Goal: Navigation & Orientation: Find specific page/section

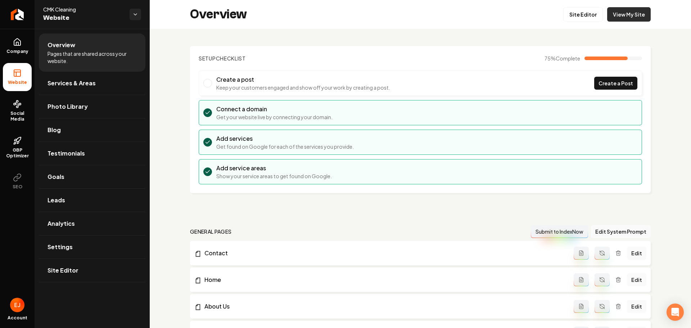
click at [636, 16] on link "View My Site" at bounding box center [629, 14] width 44 height 14
click at [82, 9] on span "CMK Cleaning" at bounding box center [83, 9] width 81 height 7
click at [81, 9] on span "CMK Cleaning" at bounding box center [83, 9] width 81 height 7
drag, startPoint x: 79, startPoint y: 9, endPoint x: 44, endPoint y: 8, distance: 36.0
click at [44, 8] on span "CMK Cleaning" at bounding box center [83, 9] width 81 height 7
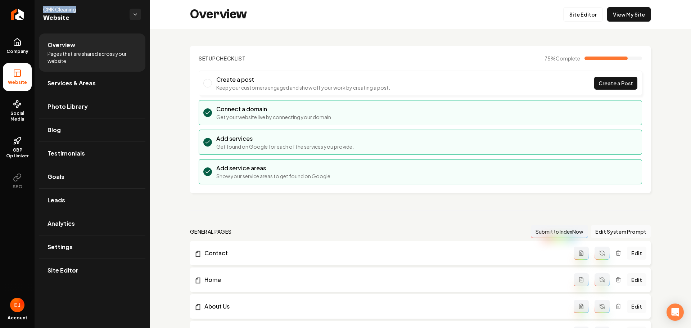
copy span "CMK Cleaning"
